Goal: Navigation & Orientation: Find specific page/section

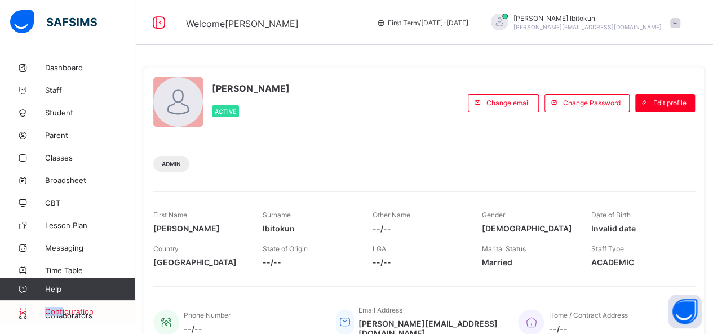
drag, startPoint x: 68, startPoint y: 278, endPoint x: 62, endPoint y: 310, distance: 32.1
click at [62, 310] on div "Help Configuration" at bounding box center [67, 300] width 135 height 45
click at [62, 310] on span "Configuration" at bounding box center [90, 311] width 90 height 9
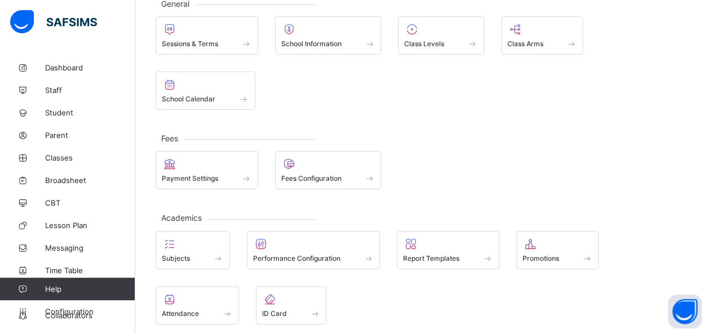
scroll to position [103, 0]
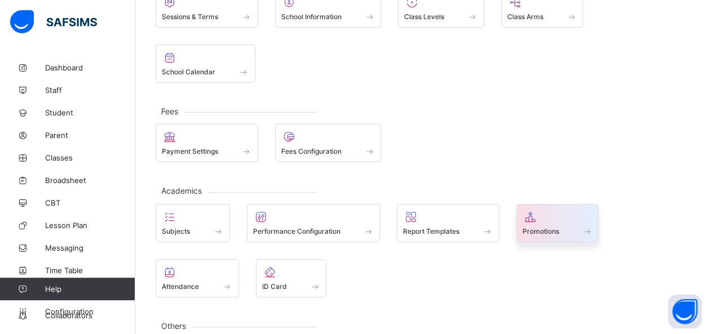
click at [559, 210] on div at bounding box center [558, 217] width 70 height 14
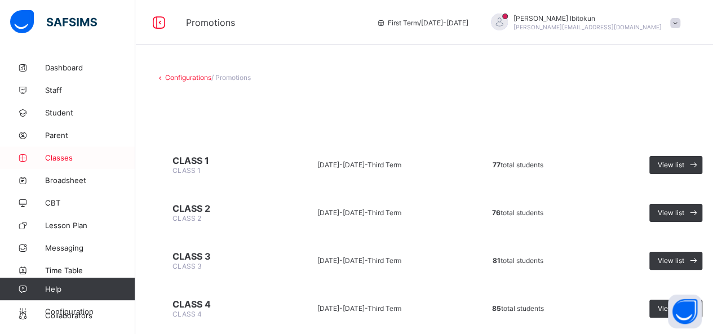
click at [67, 158] on span "Classes" at bounding box center [90, 157] width 90 height 9
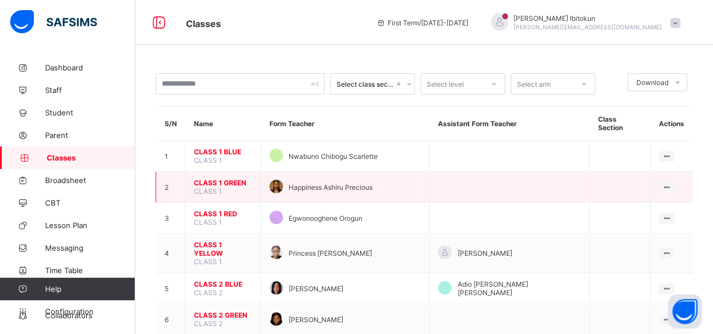
click at [214, 179] on span "CLASS 1 GREEN" at bounding box center [223, 183] width 58 height 8
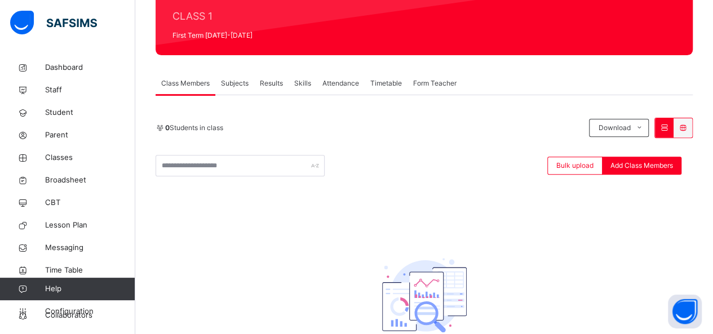
scroll to position [141, 0]
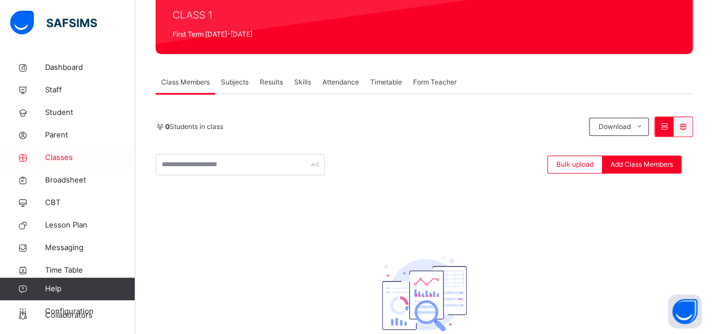
click at [59, 156] on span "Classes" at bounding box center [90, 157] width 90 height 11
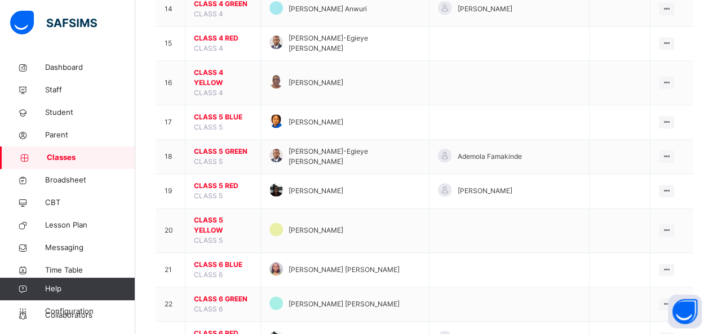
scroll to position [648, 0]
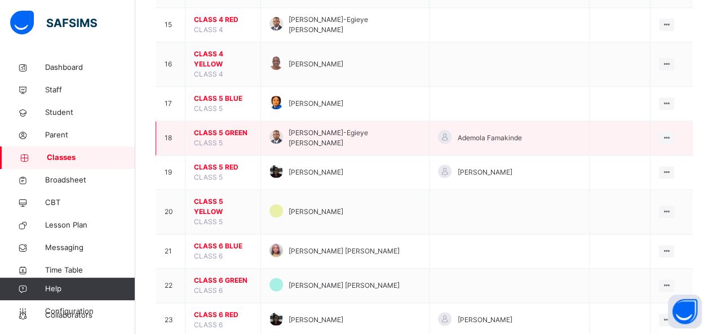
click at [229, 128] on span "CLASS 5 GREEN" at bounding box center [223, 133] width 58 height 10
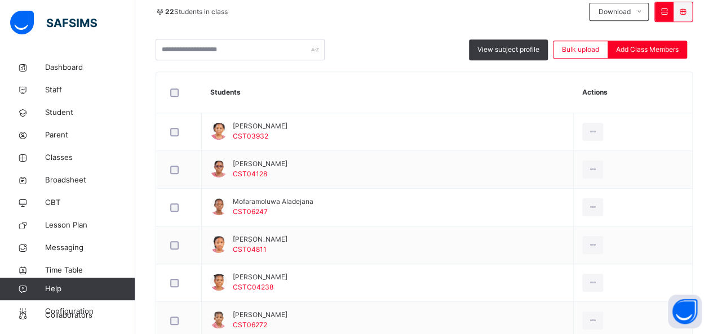
scroll to position [255, 0]
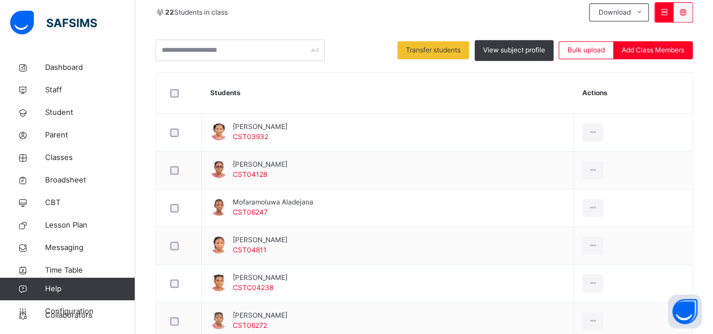
click at [321, 73] on th "Students" at bounding box center [388, 93] width 372 height 41
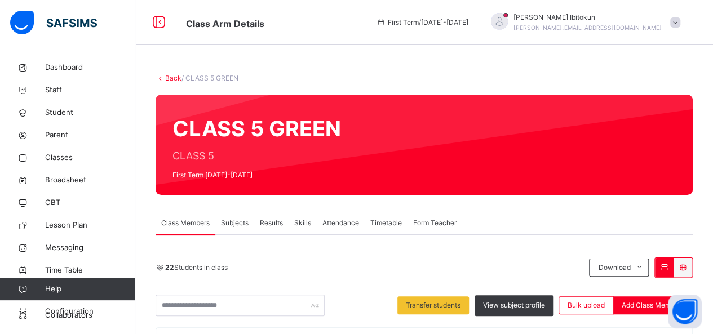
click at [233, 224] on span "Subjects" at bounding box center [235, 223] width 28 height 10
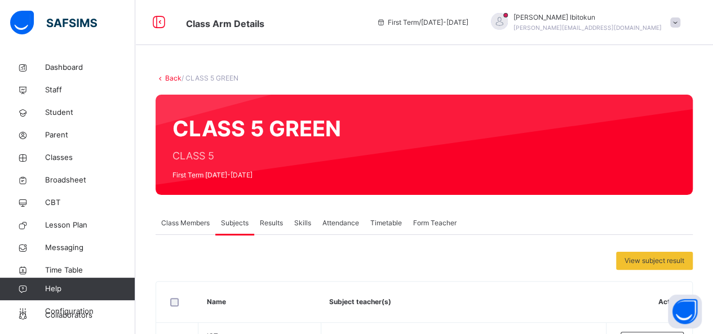
click at [271, 220] on span "Results" at bounding box center [271, 223] width 23 height 10
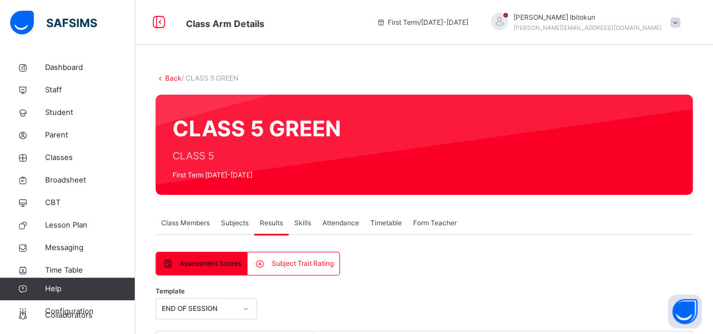
click at [200, 223] on span "Class Members" at bounding box center [185, 223] width 48 height 10
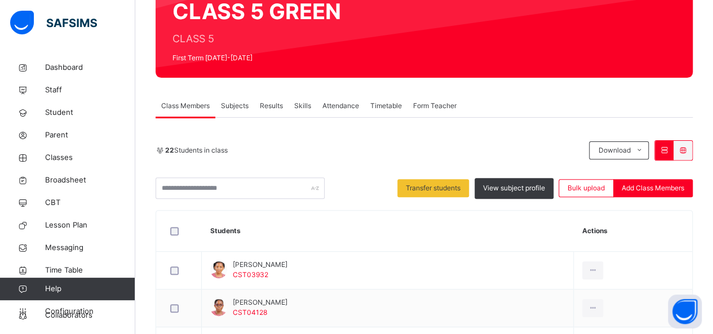
scroll to position [275, 0]
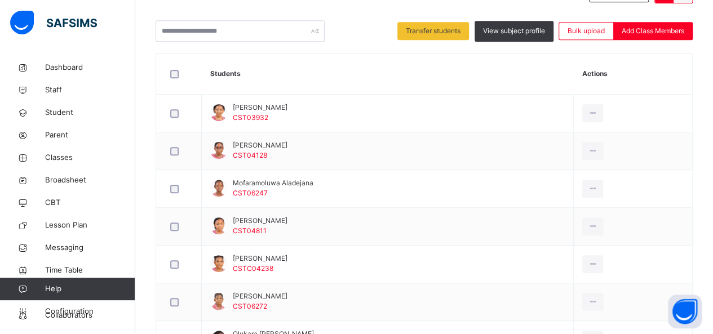
click at [347, 57] on th "Students" at bounding box center [388, 74] width 372 height 41
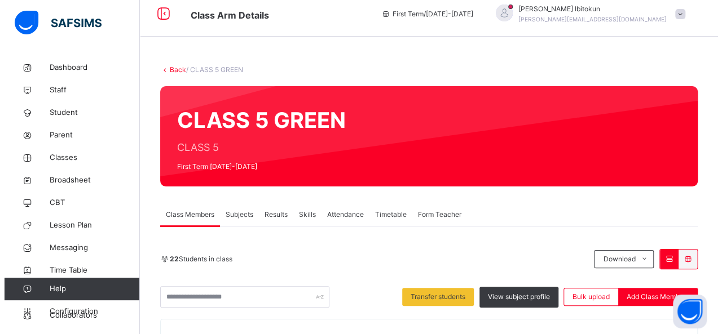
scroll to position [0, 0]
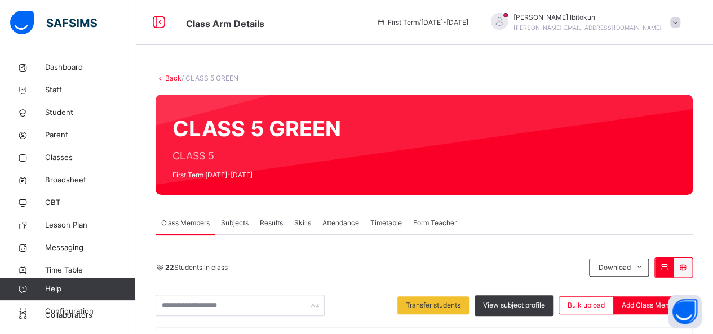
click at [171, 75] on link "Back" at bounding box center [173, 78] width 16 height 8
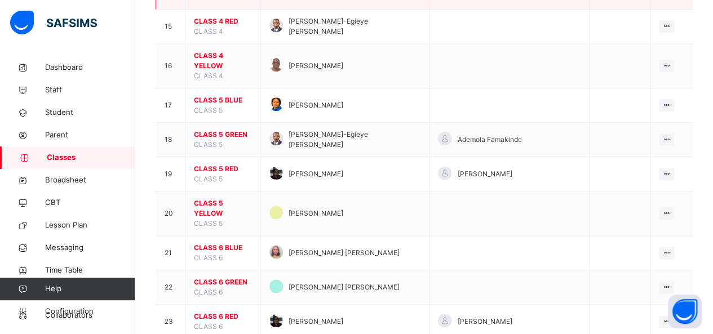
scroll to position [648, 0]
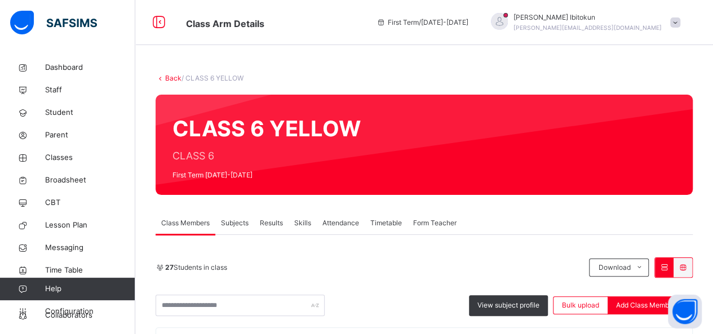
click at [170, 78] on link "Back" at bounding box center [173, 78] width 16 height 8
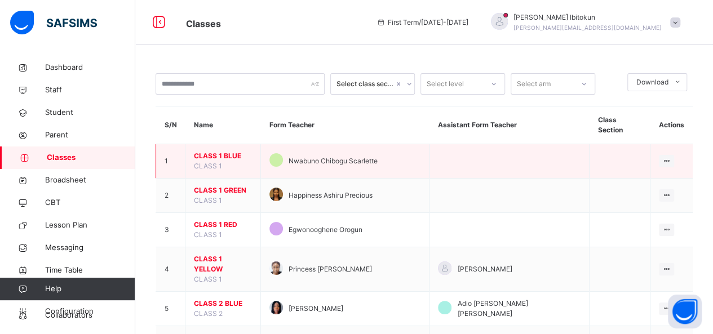
click at [214, 162] on span "CLASS 1" at bounding box center [208, 166] width 28 height 8
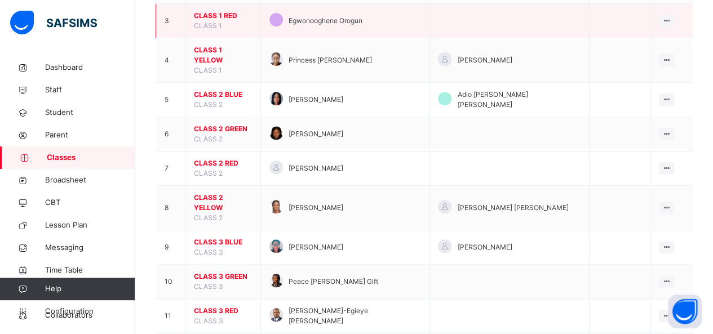
scroll to position [216, 0]
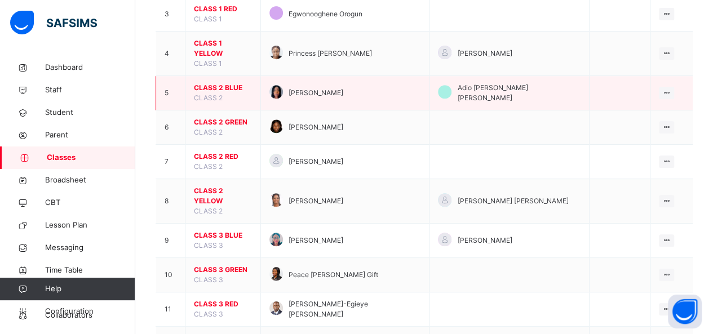
click at [213, 83] on span "CLASS 2 BLUE" at bounding box center [223, 88] width 58 height 10
